Goal: Download file/media

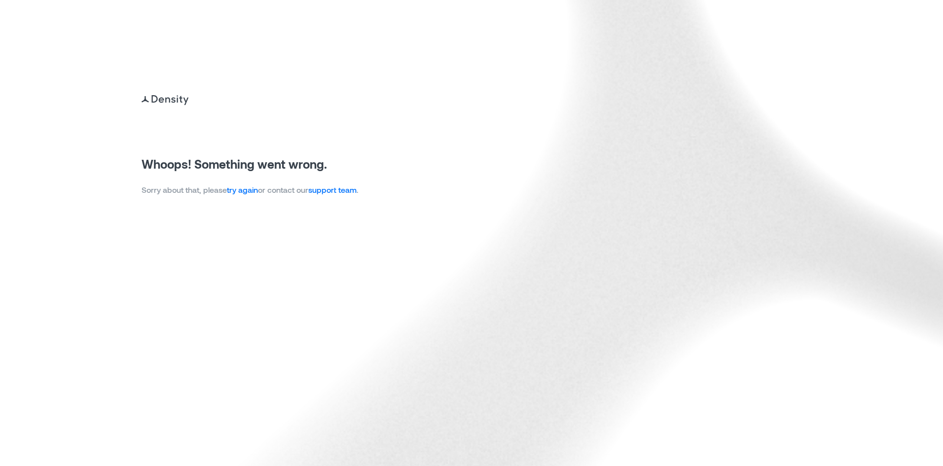
click at [248, 191] on link "try again" at bounding box center [242, 189] width 31 height 9
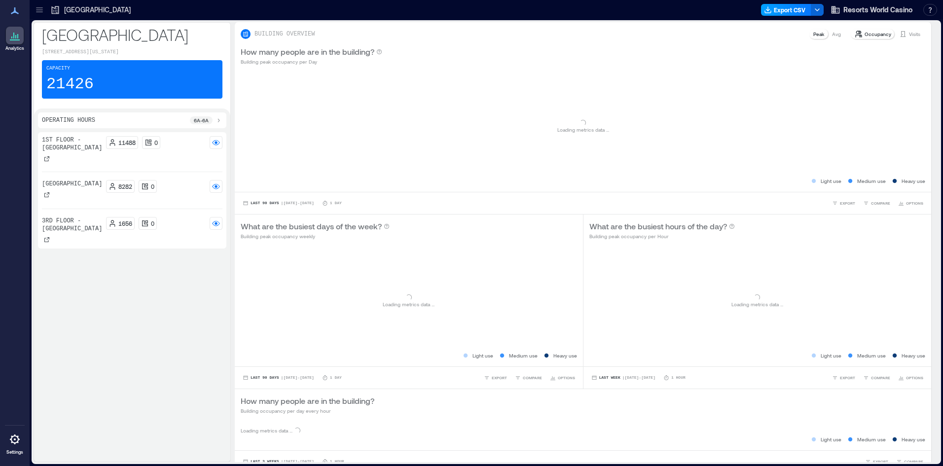
click at [765, 9] on icon "button" at bounding box center [768, 10] width 8 height 8
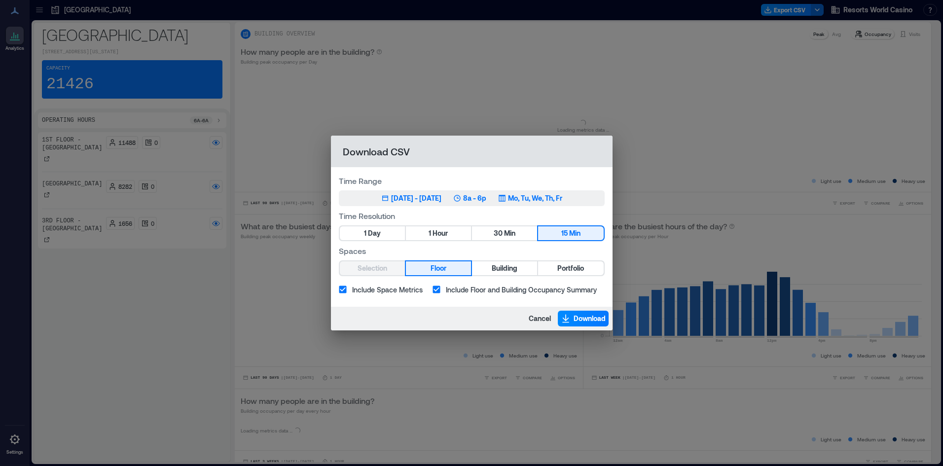
click at [440, 203] on div "[DATE] - [DATE]" at bounding box center [416, 198] width 50 height 10
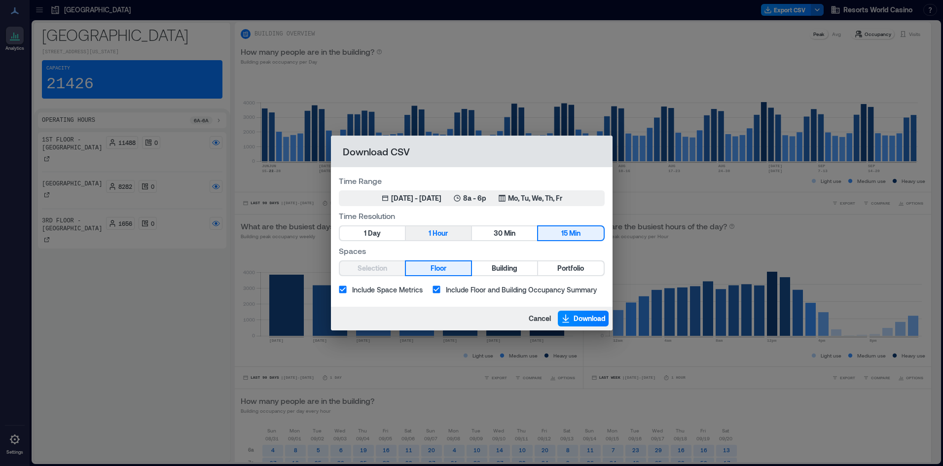
click at [440, 233] on span "Hour" at bounding box center [439, 233] width 15 height 12
click at [559, 265] on span "Portfolio" at bounding box center [570, 268] width 27 height 12
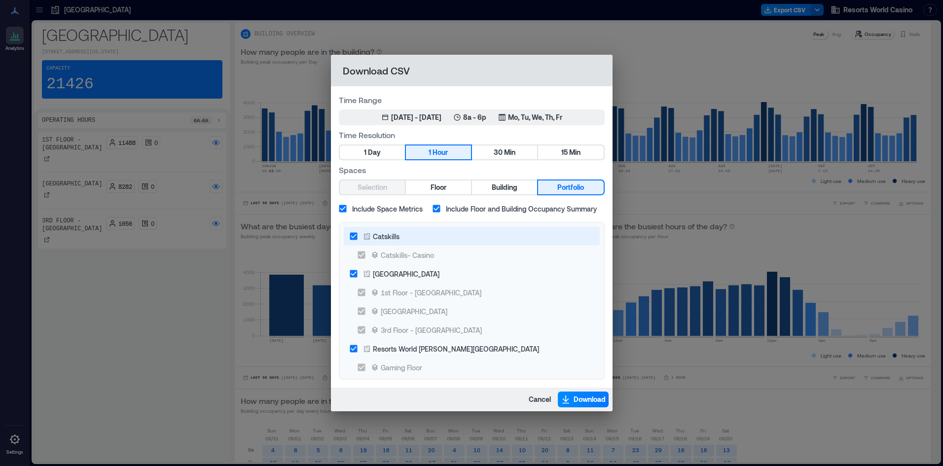
click at [376, 237] on div "Catskills" at bounding box center [386, 236] width 27 height 10
click at [593, 395] on span "Download" at bounding box center [589, 399] width 32 height 10
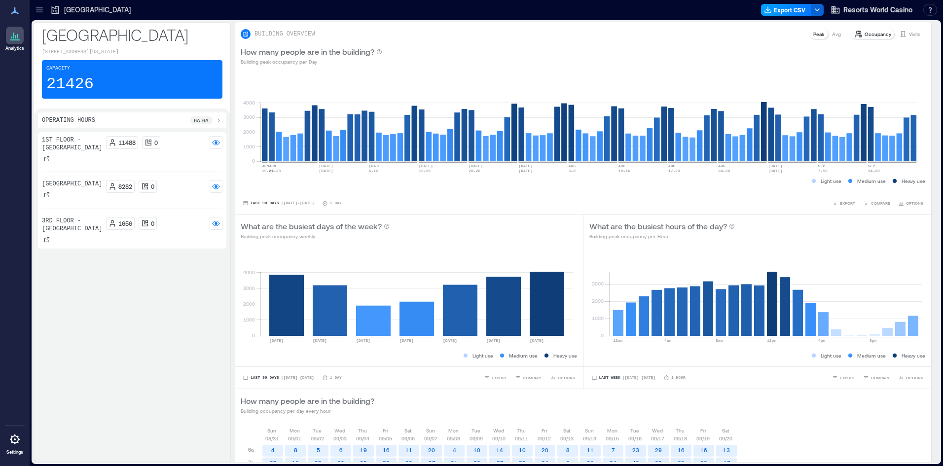
click at [788, 5] on button "Export CSV" at bounding box center [786, 10] width 50 height 12
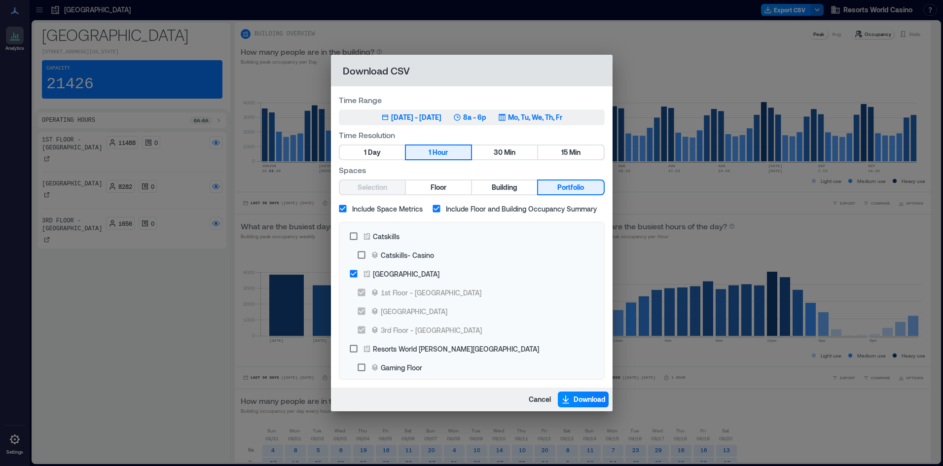
click at [440, 117] on div "Jun 21, 2025 - Sep 20, 2025" at bounding box center [416, 117] width 50 height 10
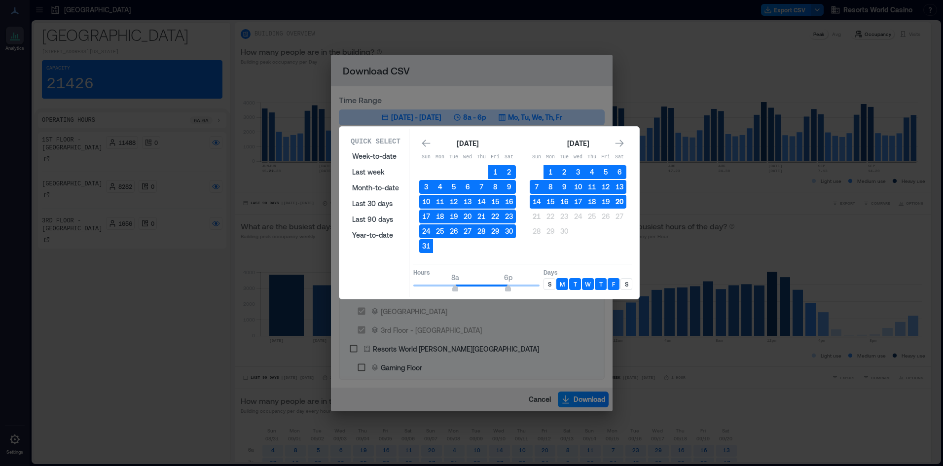
click at [623, 206] on button "20" at bounding box center [619, 202] width 14 height 14
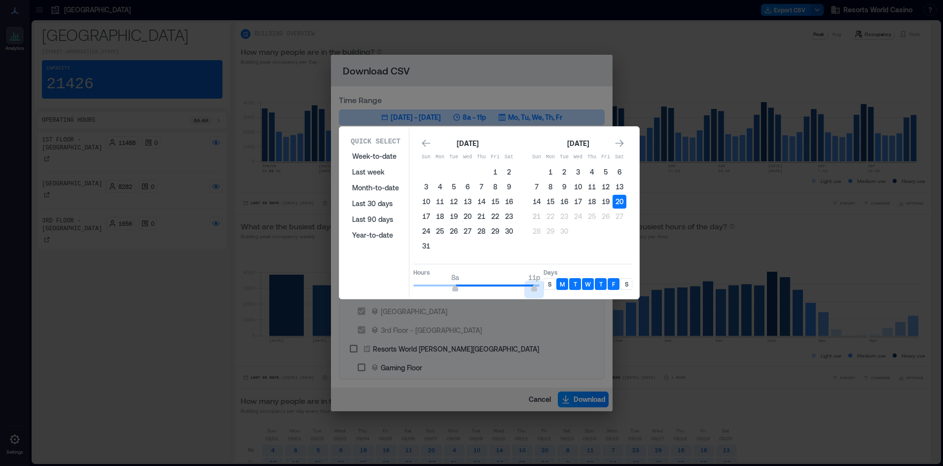
type input "**"
drag, startPoint x: 504, startPoint y: 286, endPoint x: 553, endPoint y: 284, distance: 48.9
click at [553, 284] on div "Hours 8a 12a Days S M T W T F S" at bounding box center [522, 278] width 219 height 29
type input "*"
drag, startPoint x: 454, startPoint y: 288, endPoint x: 399, endPoint y: 286, distance: 54.8
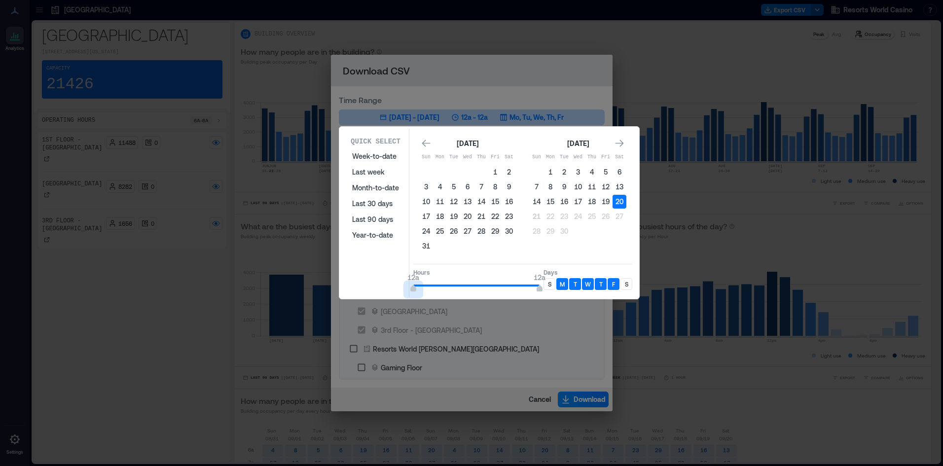
click at [399, 286] on div "Quick Select Week-to-date Last week Month-to-date Last 30 days Last 90 days Yea…" at bounding box center [489, 213] width 294 height 168
click at [545, 285] on div "S" at bounding box center [549, 284] width 12 height 12
click at [625, 286] on p "S" at bounding box center [626, 284] width 3 height 8
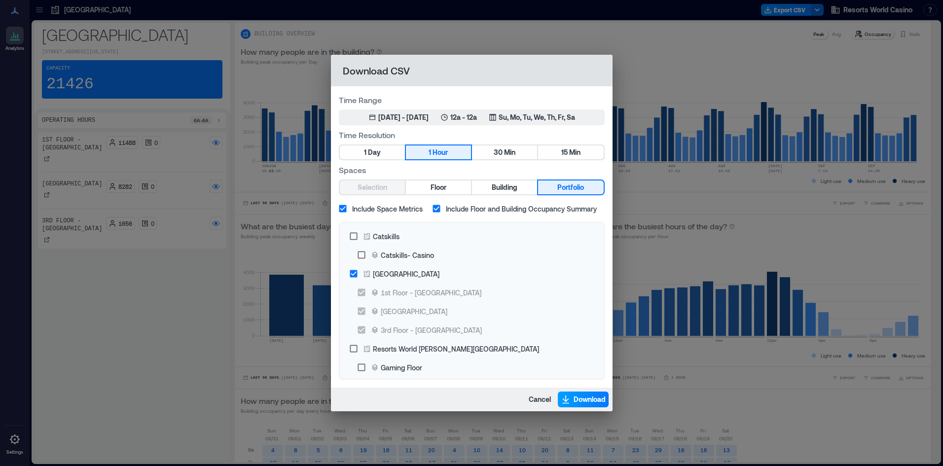
click at [595, 401] on span "Download" at bounding box center [589, 399] width 32 height 10
